Goal: Information Seeking & Learning: Learn about a topic

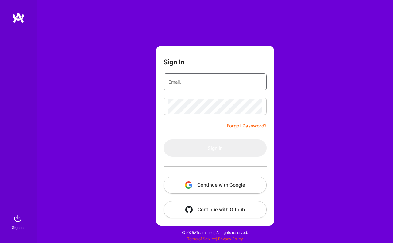
type input "[EMAIL_ADDRESS][DOMAIN_NAME]"
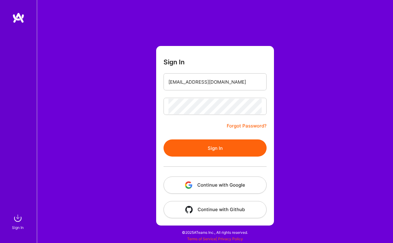
click at [217, 147] on button "Sign In" at bounding box center [214, 148] width 103 height 17
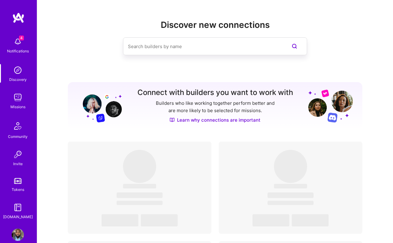
click at [24, 101] on img at bounding box center [18, 97] width 12 height 12
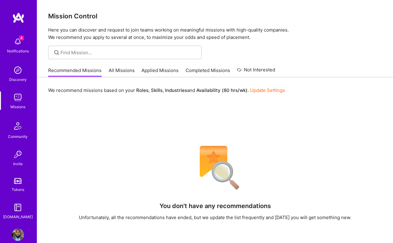
click at [115, 77] on link "All Missions" at bounding box center [122, 72] width 26 height 10
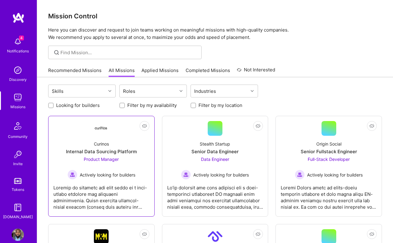
click at [81, 145] on div "Curinos Internal Data Sourcing Platform Product Manager Actively looking for bu…" at bounding box center [101, 158] width 96 height 44
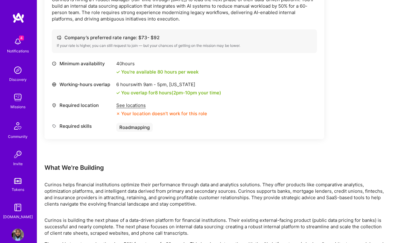
scroll to position [209, 0]
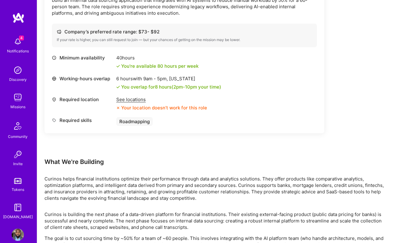
click at [120, 100] on div "See locations" at bounding box center [161, 99] width 91 height 6
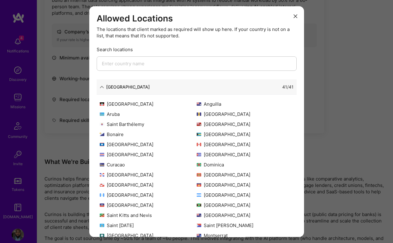
click at [105, 90] on div "[GEOGRAPHIC_DATA]" at bounding box center [125, 87] width 50 height 6
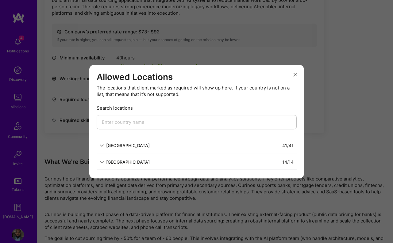
click at [105, 162] on div "[GEOGRAPHIC_DATA]" at bounding box center [125, 162] width 50 height 6
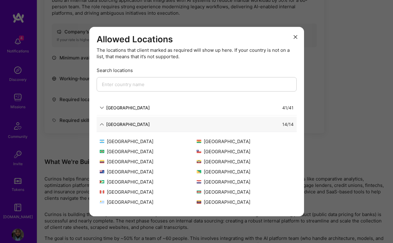
click at [100, 124] on icon "modal" at bounding box center [102, 124] width 4 height 4
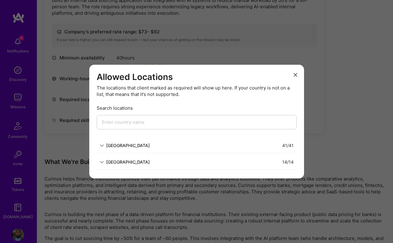
click at [297, 70] on button "modal" at bounding box center [295, 75] width 7 height 10
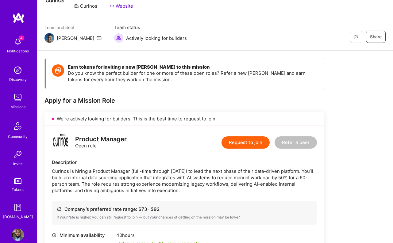
scroll to position [18, 0]
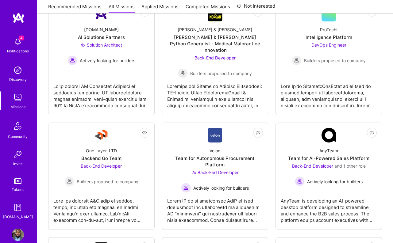
scroll to position [1609, 0]
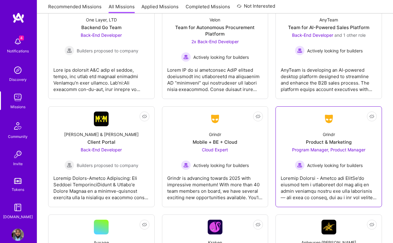
click at [310, 150] on div "Program Manager, Product Manager Actively looking for builders" at bounding box center [328, 159] width 73 height 24
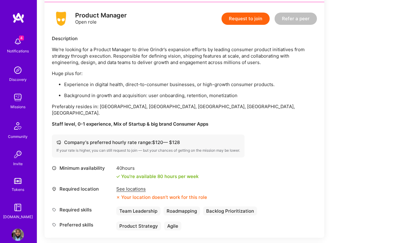
scroll to position [156, 0]
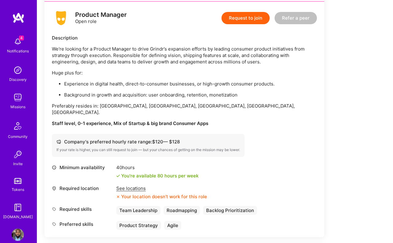
click at [136, 185] on div "See locations" at bounding box center [161, 188] width 91 height 6
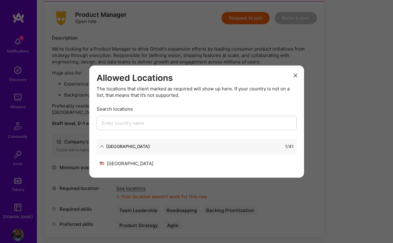
click at [111, 144] on div "[GEOGRAPHIC_DATA]" at bounding box center [128, 146] width 44 height 6
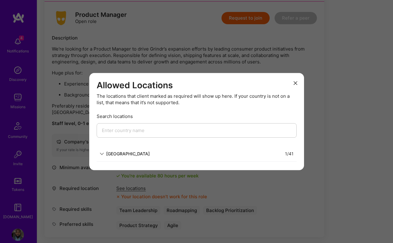
click at [104, 153] on div "[GEOGRAPHIC_DATA]" at bounding box center [125, 154] width 50 height 6
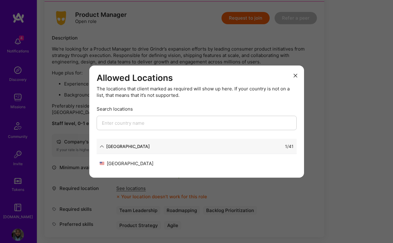
scroll to position [169, 0]
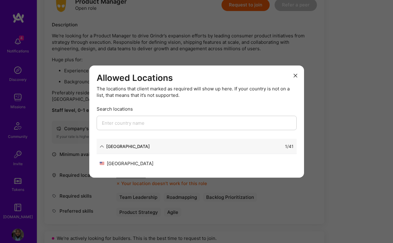
click at [104, 146] on icon "modal" at bounding box center [102, 146] width 4 height 4
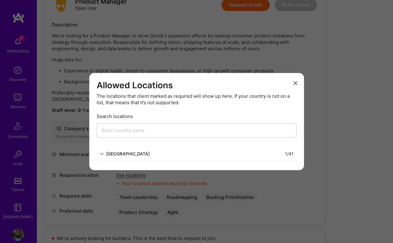
click at [294, 81] on icon "modal" at bounding box center [295, 83] width 4 height 4
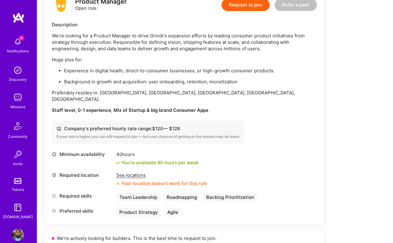
click at [127, 172] on div "See locations" at bounding box center [161, 175] width 91 height 6
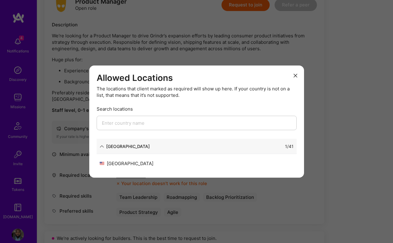
click at [297, 77] on button "modal" at bounding box center [295, 75] width 7 height 10
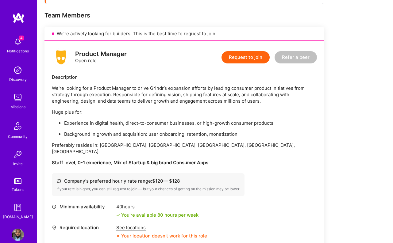
scroll to position [15, 0]
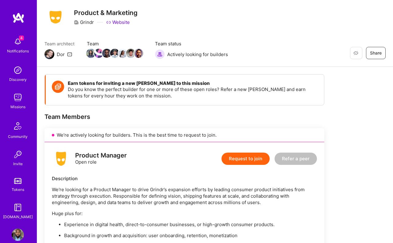
click at [21, 48] on div "Notifications" at bounding box center [18, 51] width 22 height 6
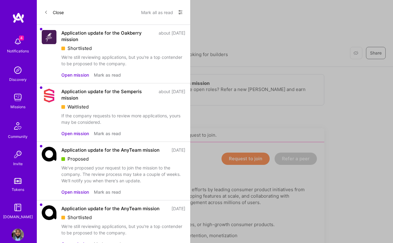
click at [18, 73] on img at bounding box center [18, 70] width 12 height 12
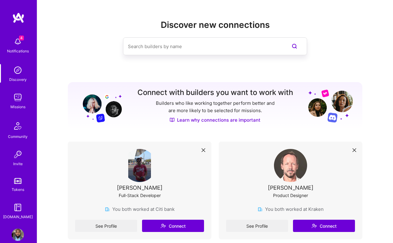
click at [17, 93] on img at bounding box center [18, 97] width 12 height 12
